Goal: Task Accomplishment & Management: Manage account settings

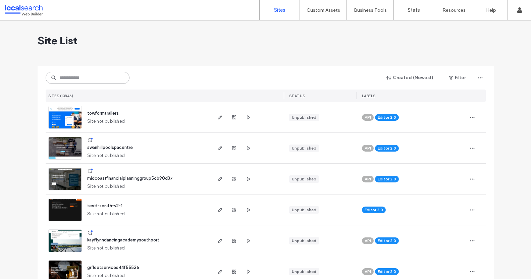
click at [70, 76] on input at bounding box center [88, 78] width 84 height 12
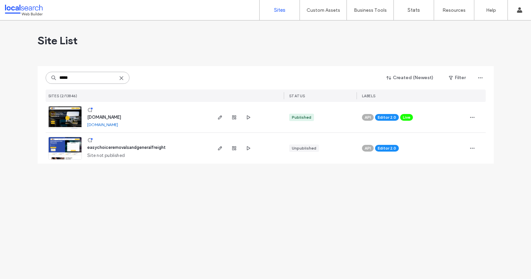
type input "*****"
click at [121, 116] on span "[DOMAIN_NAME]" at bounding box center [104, 117] width 34 height 5
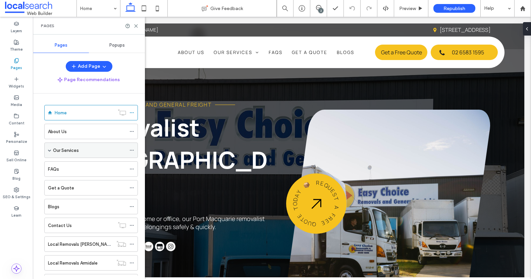
click at [50, 149] on span at bounding box center [49, 149] width 3 height 3
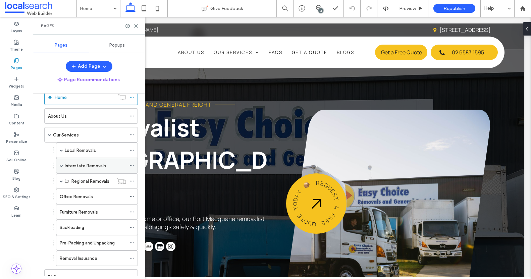
scroll to position [16, 0]
click at [60, 165] on span at bounding box center [61, 165] width 3 height 3
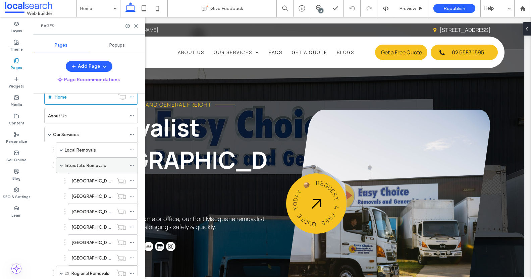
click at [61, 164] on span at bounding box center [61, 165] width 3 height 3
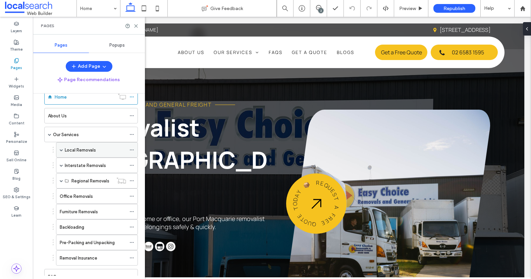
click at [62, 149] on span at bounding box center [61, 149] width 3 height 3
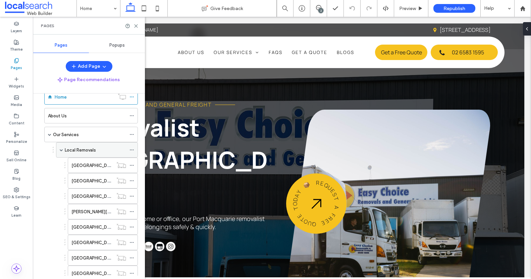
click at [62, 149] on span at bounding box center [61, 149] width 3 height 3
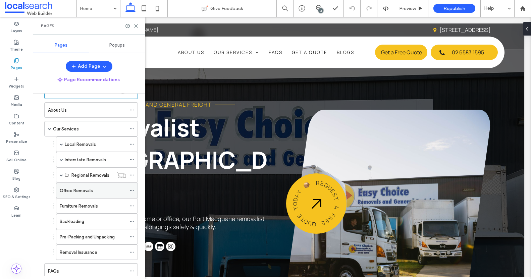
scroll to position [29, 0]
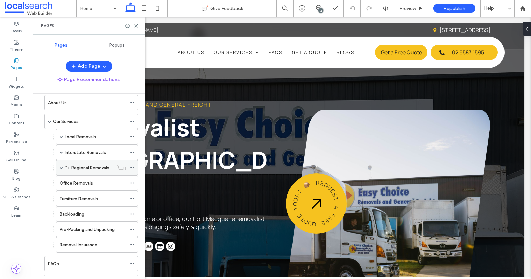
click at [59, 166] on div "Regional Removals" at bounding box center [97, 167] width 82 height 15
click at [60, 166] on span at bounding box center [61, 167] width 3 height 3
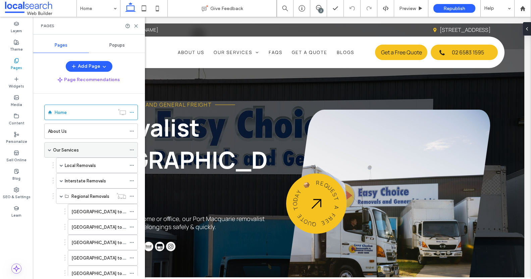
scroll to position [0, 0]
click at [63, 164] on span at bounding box center [61, 165] width 3 height 3
click at [51, 150] on div "Our Services" at bounding box center [91, 149] width 94 height 15
click at [50, 149] on span at bounding box center [49, 149] width 3 height 3
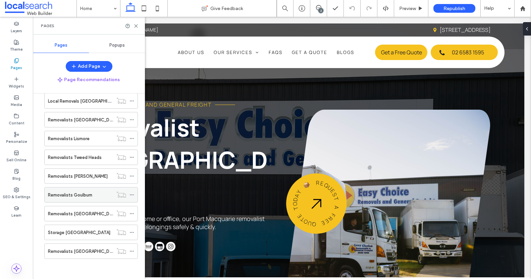
scroll to position [223, 0]
